Goal: Information Seeking & Learning: Learn about a topic

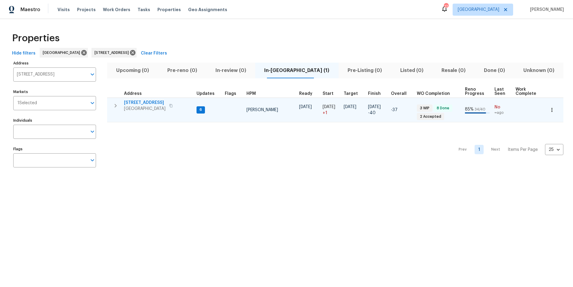
click at [549, 111] on icon "button" at bounding box center [552, 110] width 6 height 6
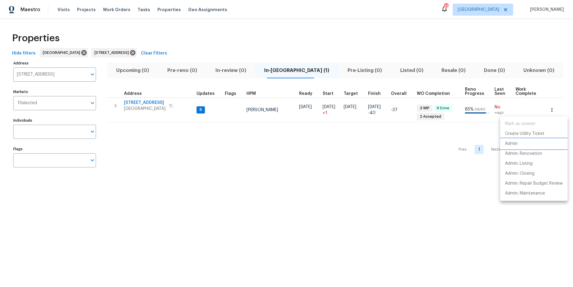
click at [511, 145] on p "Admin" at bounding box center [511, 144] width 13 height 6
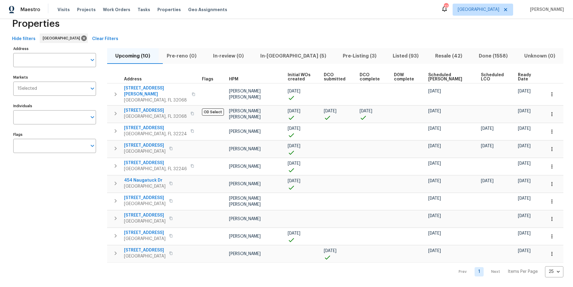
scroll to position [19, 0]
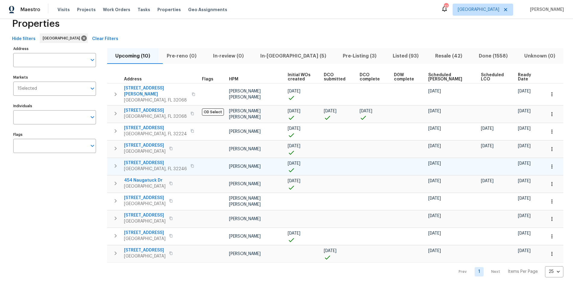
click at [138, 160] on span "3871 Dalry Dr" at bounding box center [155, 163] width 63 height 6
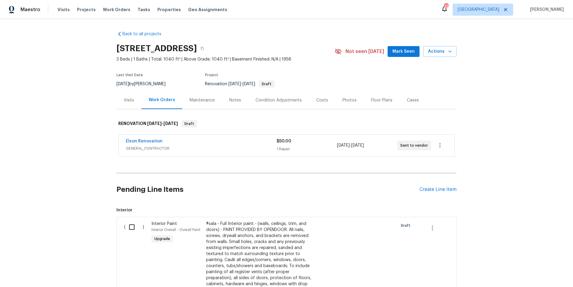
click at [320, 101] on div "Costs" at bounding box center [323, 100] width 12 height 6
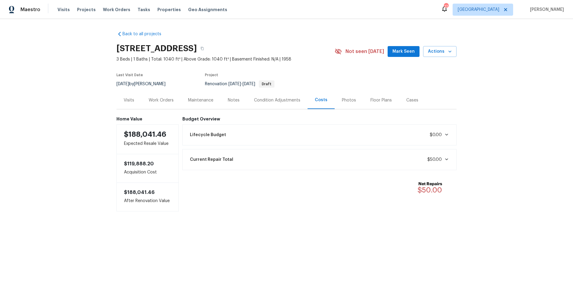
click at [233, 99] on div "Notes" at bounding box center [234, 100] width 12 height 6
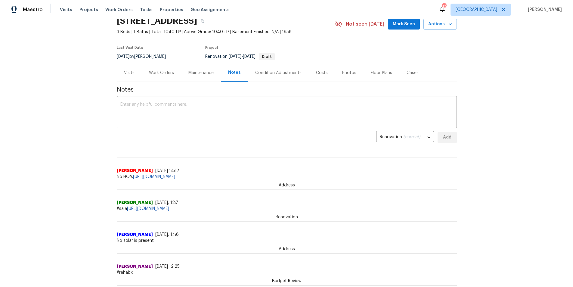
scroll to position [28, 0]
click at [167, 209] on link "https://docs.google.com/spreadsheets/d/1mef1sMy_wzMH-a5YcNNNfu8szcDvLaOK3a-RJ-L…" at bounding box center [146, 208] width 42 height 4
click at [260, 71] on div "Condition Adjustments" at bounding box center [276, 73] width 46 height 6
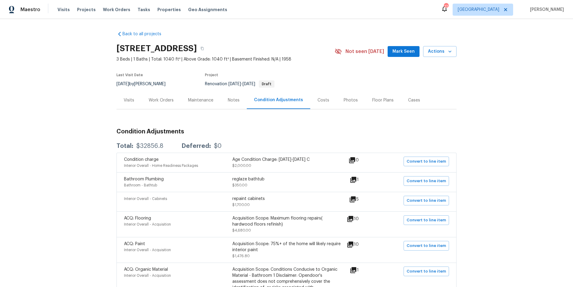
click at [228, 99] on div "Notes" at bounding box center [234, 100] width 12 height 6
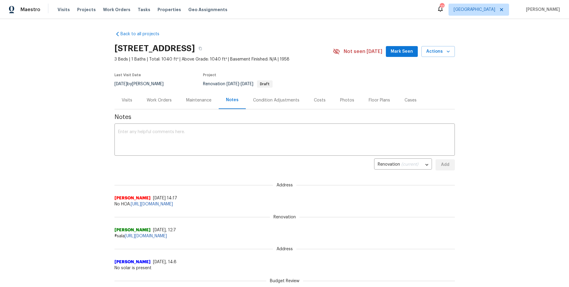
click at [126, 103] on div "Visits" at bounding box center [127, 100] width 11 height 6
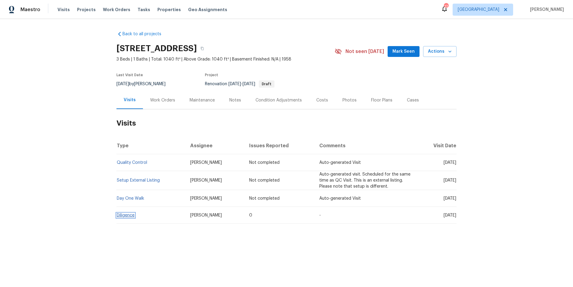
click at [120, 216] on link "Diligence" at bounding box center [126, 215] width 18 height 4
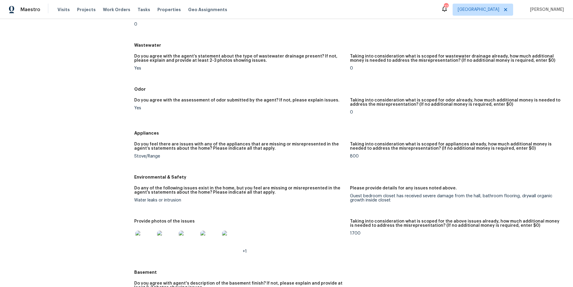
scroll to position [425, 0]
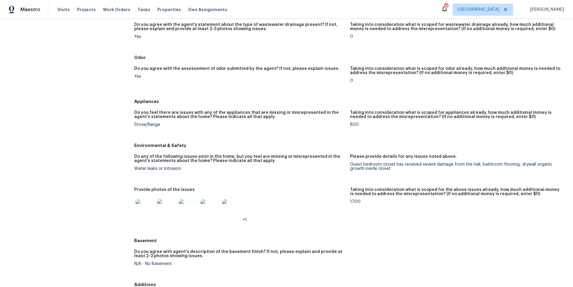
click at [139, 212] on img at bounding box center [145, 208] width 19 height 19
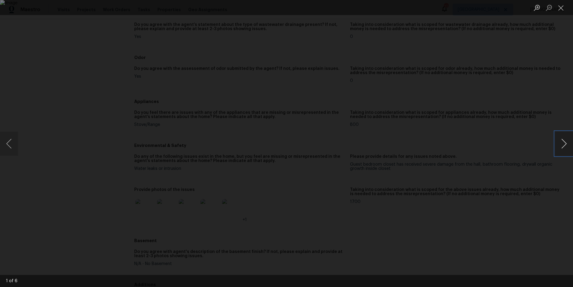
click at [566, 145] on button "Next image" at bounding box center [564, 144] width 18 height 24
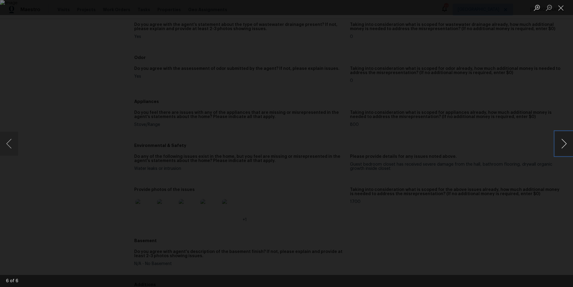
click at [566, 145] on button "Next image" at bounding box center [564, 144] width 18 height 24
click at [562, 9] on button "Close lightbox" at bounding box center [561, 7] width 12 height 11
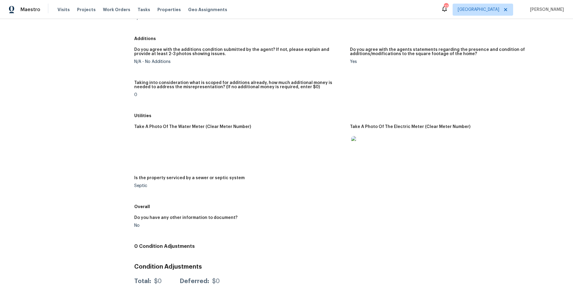
scroll to position [692, 0]
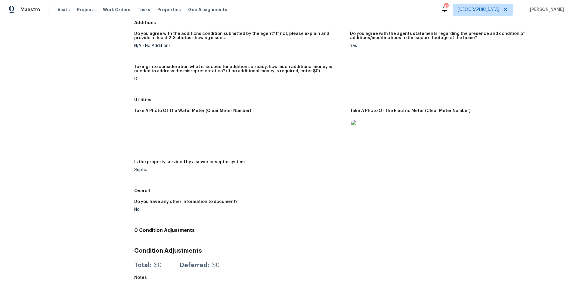
click at [353, 125] on img at bounding box center [361, 129] width 19 height 19
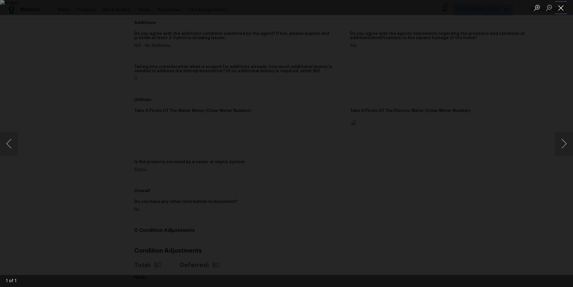
click at [562, 7] on button "Close lightbox" at bounding box center [561, 7] width 12 height 11
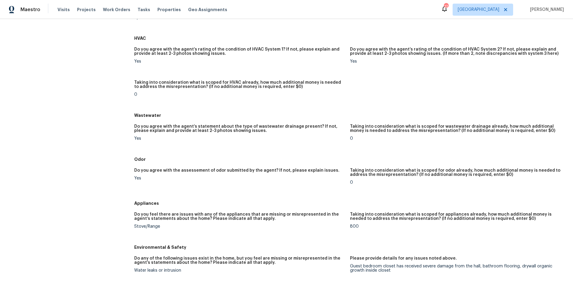
scroll to position [319, 0]
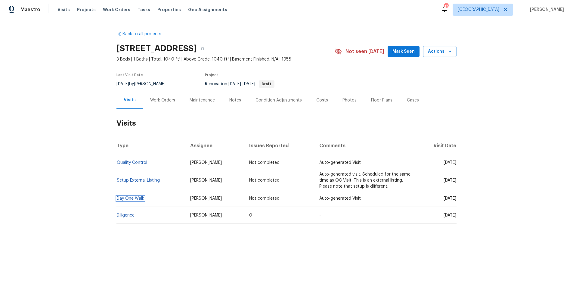
click at [134, 198] on link "Day One Walk" at bounding box center [130, 198] width 27 height 4
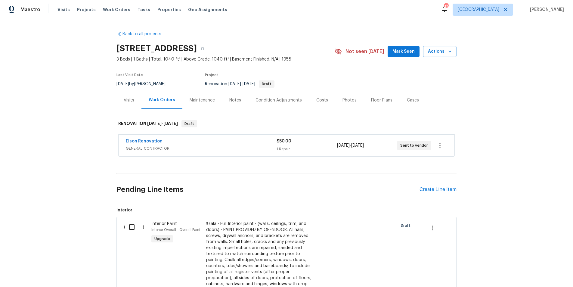
click at [128, 102] on div "Visits" at bounding box center [129, 100] width 11 height 6
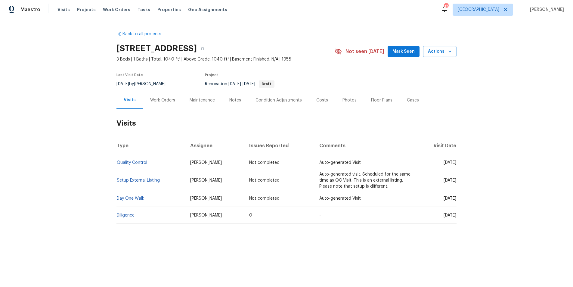
click at [121, 218] on td "Diligence" at bounding box center [151, 215] width 69 height 17
click at [121, 215] on link "Diligence" at bounding box center [126, 215] width 18 height 4
